Goal: Information Seeking & Learning: Learn about a topic

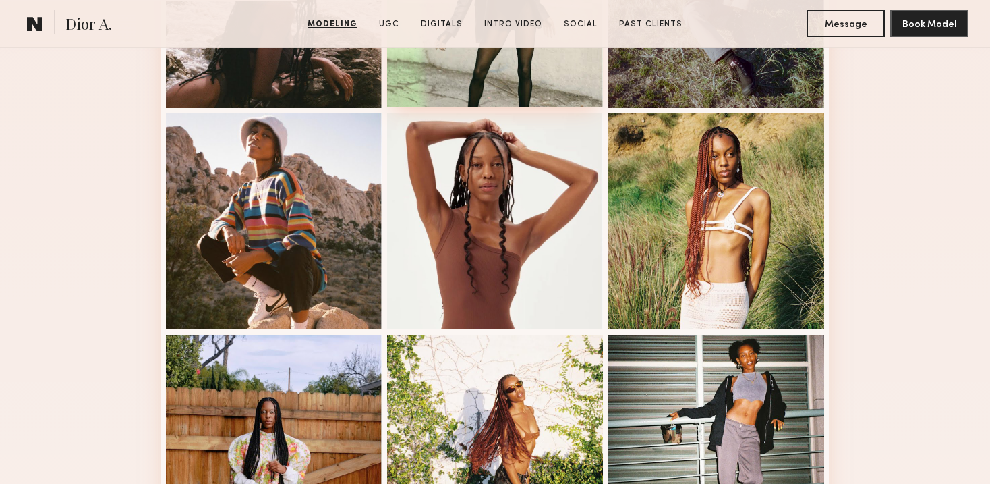
scroll to position [506, 0]
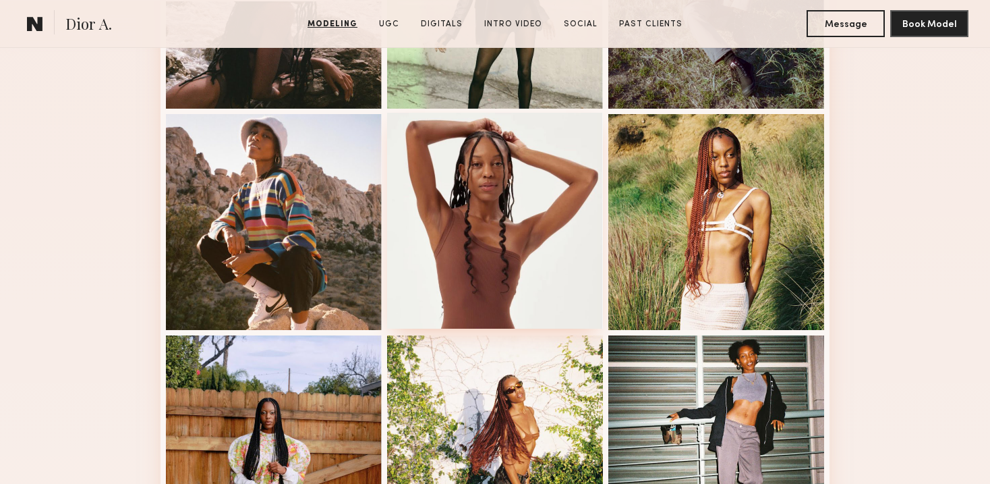
click at [485, 200] on div at bounding box center [495, 221] width 216 height 216
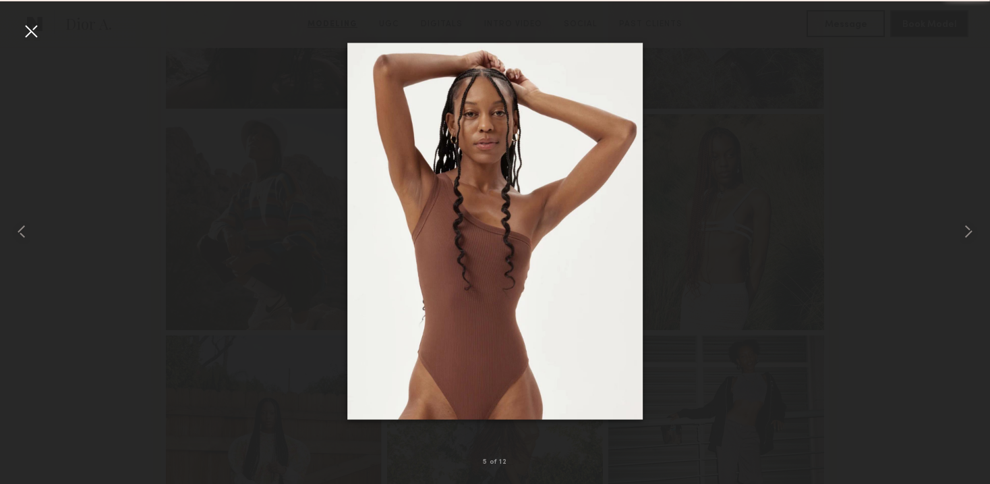
click at [32, 37] on div at bounding box center [31, 31] width 22 height 22
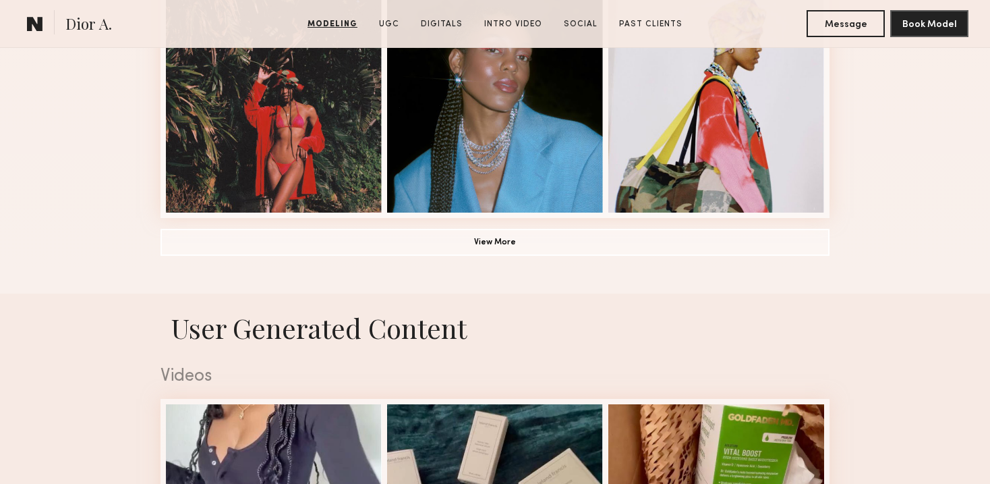
scroll to position [1067, 0]
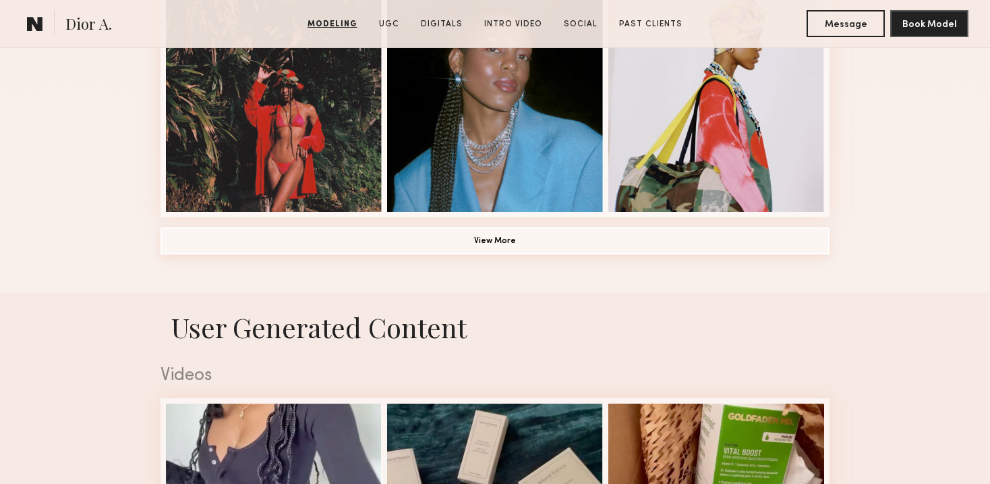
click at [495, 242] on button "View More" at bounding box center [495, 240] width 669 height 27
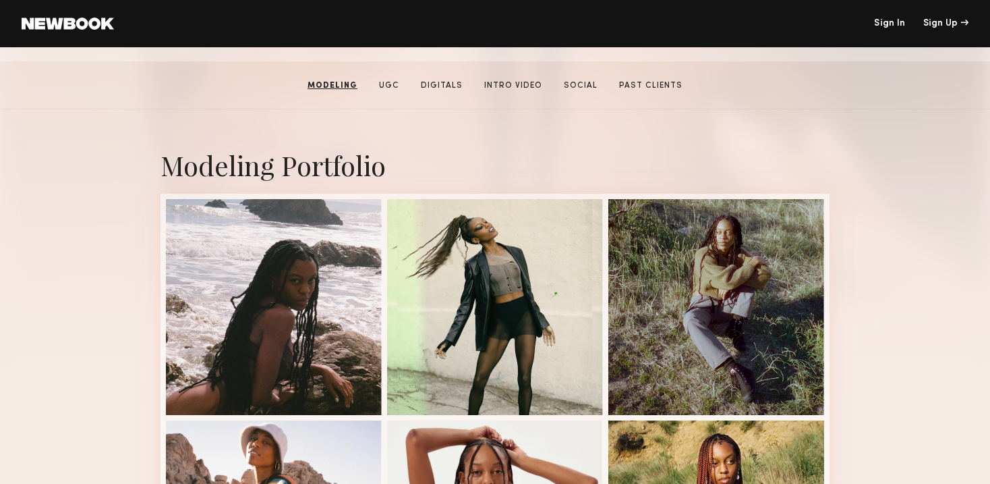
scroll to position [110, 0]
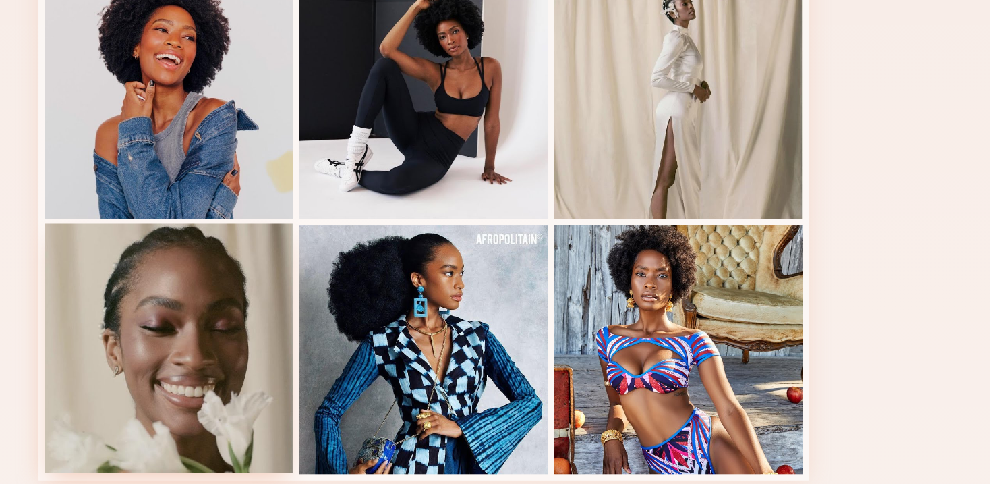
scroll to position [856, 0]
